Goal: Information Seeking & Learning: Find specific page/section

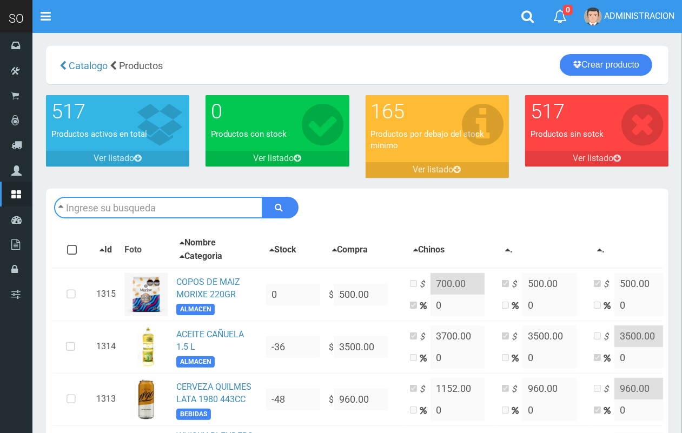
drag, startPoint x: 71, startPoint y: 204, endPoint x: 75, endPoint y: 218, distance: 14.4
click at [71, 204] on input "text" at bounding box center [158, 208] width 209 height 22
type input "b"
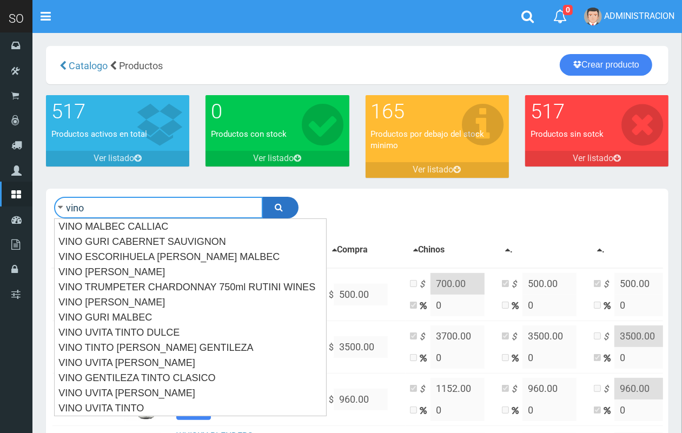
type input "vino"
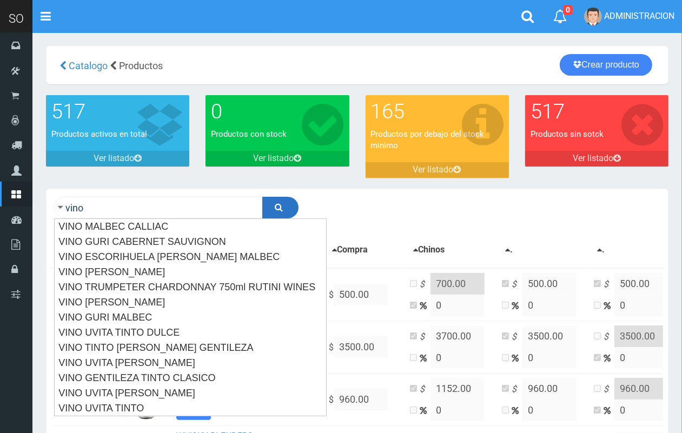
click at [276, 206] on icon "submit" at bounding box center [279, 207] width 8 height 15
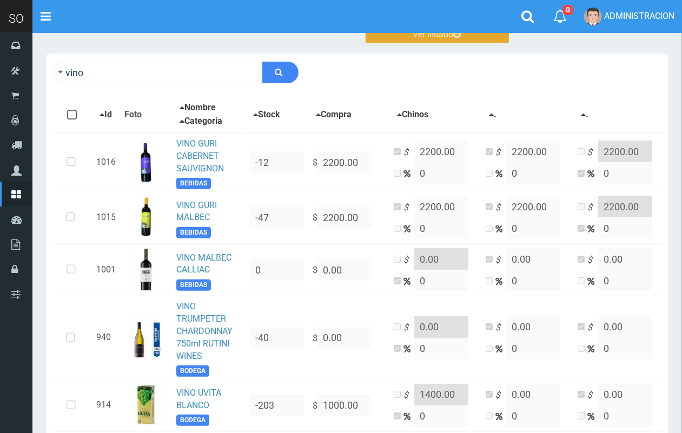
scroll to position [117, 0]
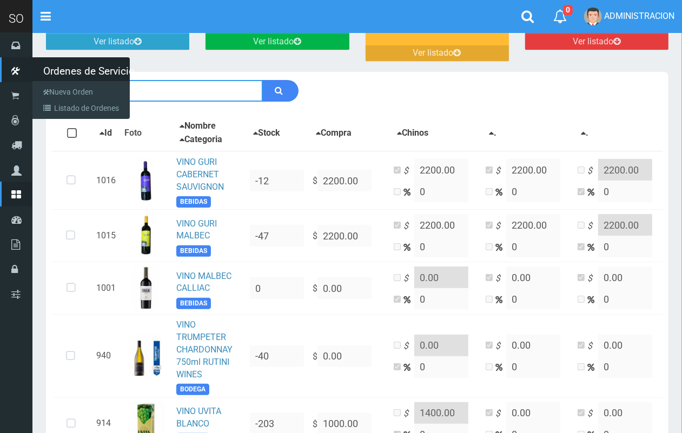
drag, startPoint x: 83, startPoint y: 82, endPoint x: 26, endPoint y: 81, distance: 56.8
click at [26, 81] on div "SO Toggle navigation 0 0" at bounding box center [341, 406] width 682 height 1046
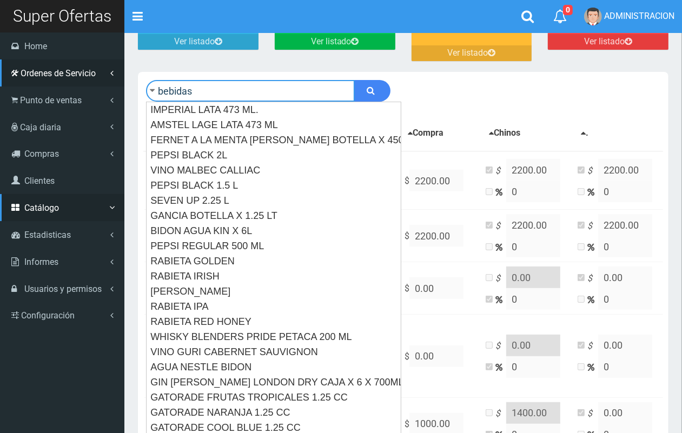
type input "bebidas"
click at [354, 80] on button "submit" at bounding box center [372, 91] width 36 height 22
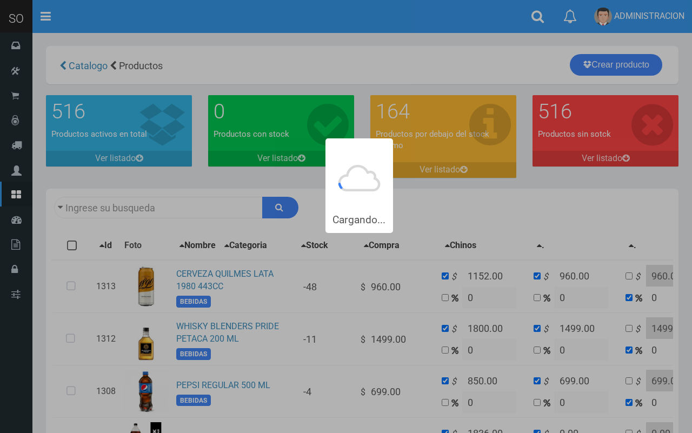
type input "bebidas"
